Goal: Information Seeking & Learning: Learn about a topic

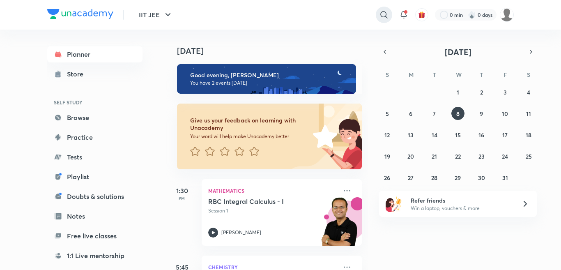
click at [382, 16] on icon at bounding box center [384, 15] width 10 height 10
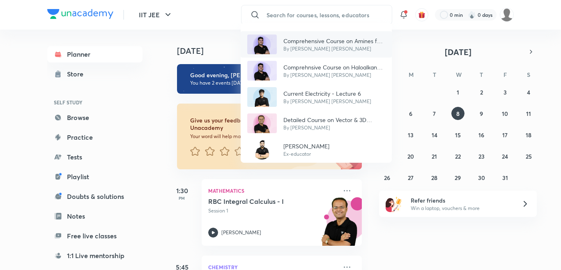
click at [300, 47] on p "By [PERSON_NAME] [PERSON_NAME]" at bounding box center [334, 48] width 102 height 7
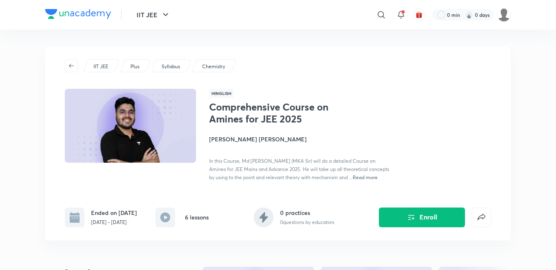
click at [316, 55] on div "IIT JEE Plus Syllabus Chemistry Hinglish Comprehensive Course on Amines for JEE…" at bounding box center [278, 143] width 466 height 194
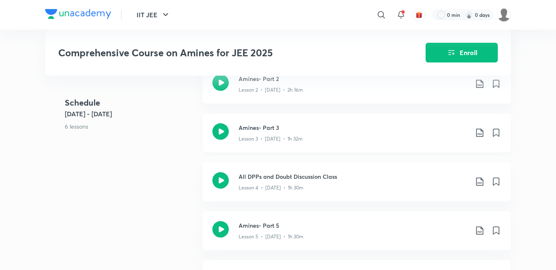
scroll to position [509, 0]
click at [268, 219] on div "Amines- Part 5 Lesson 5 • [DATE] • 1h 30m" at bounding box center [357, 229] width 309 height 39
